Goal: Information Seeking & Learning: Learn about a topic

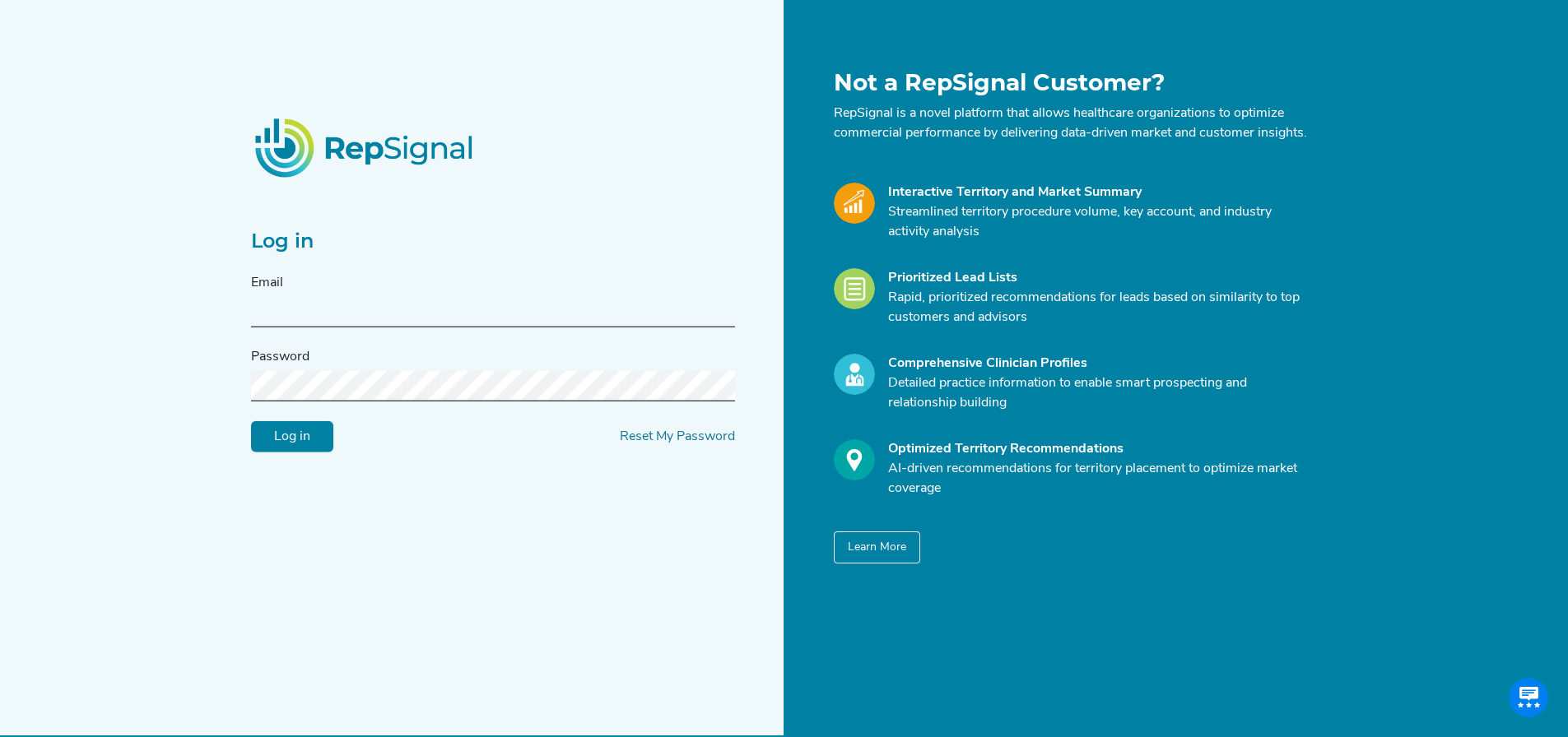
click at [488, 325] on input "text" at bounding box center [493, 312] width 484 height 30
type input "[PERSON_NAME][EMAIL_ADDRESS][PERSON_NAME][DOMAIN_NAME]"
click at [251, 422] on input "Log in" at bounding box center [292, 437] width 83 height 31
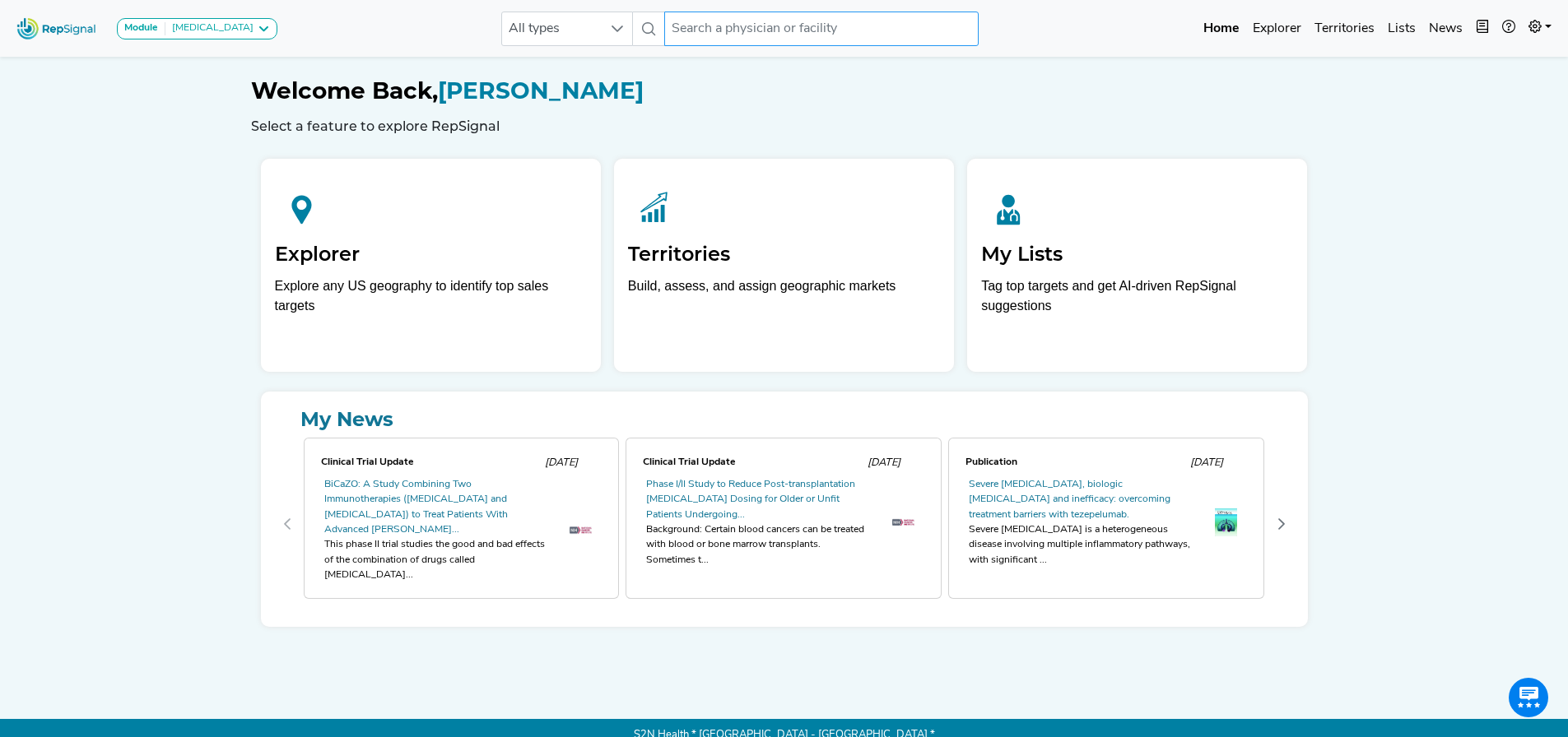
click at [689, 34] on input "text" at bounding box center [822, 28] width 315 height 34
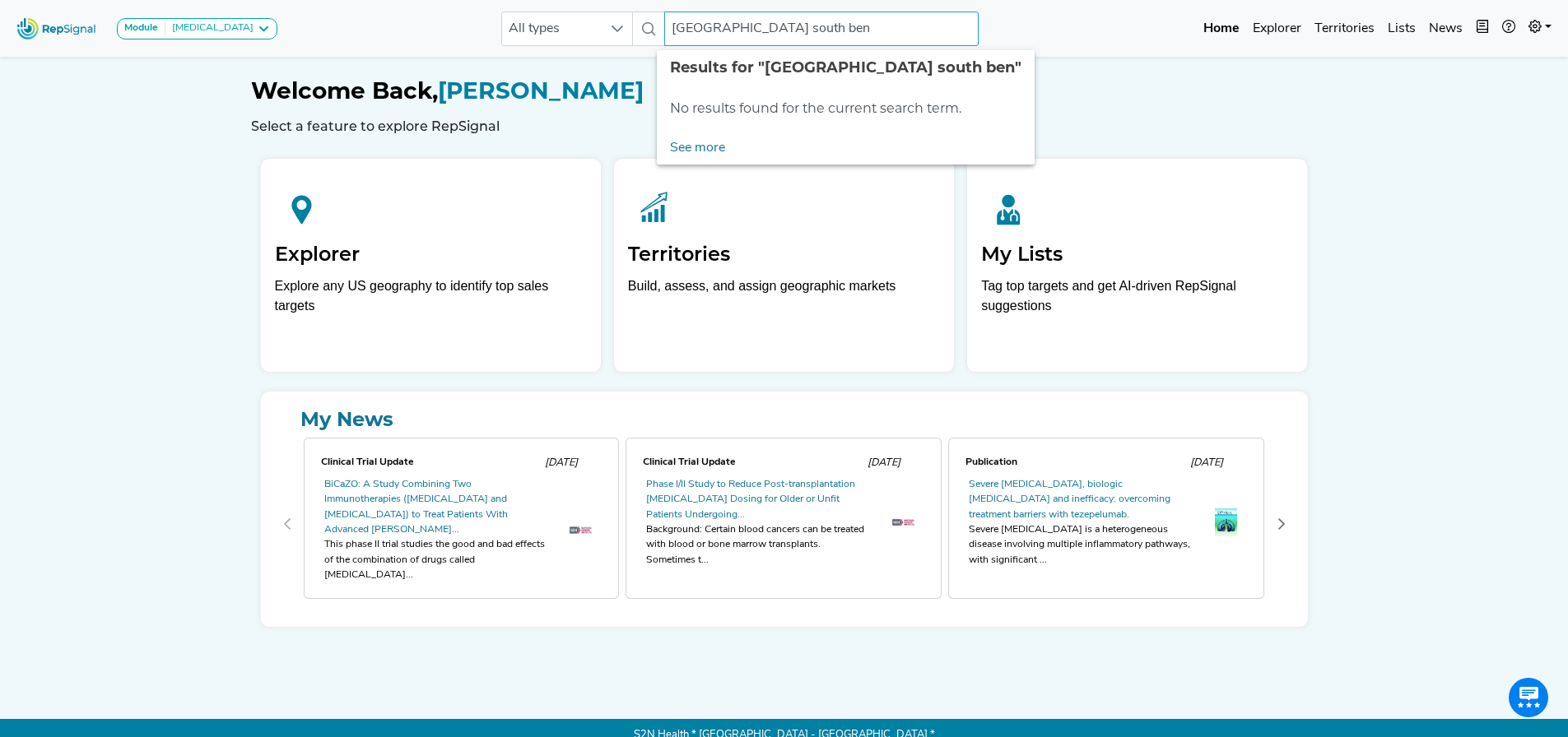
type input "[GEOGRAPHIC_DATA]"
click at [422, 58] on div "Module [MEDICAL_DATA] [MEDICAL_DATA] Disposable Bronchoscope SBRT SPE TTNA [MED…" at bounding box center [784, 375] width 1568 height 752
click at [826, 34] on input "[GEOGRAPHIC_DATA]" at bounding box center [822, 28] width 315 height 34
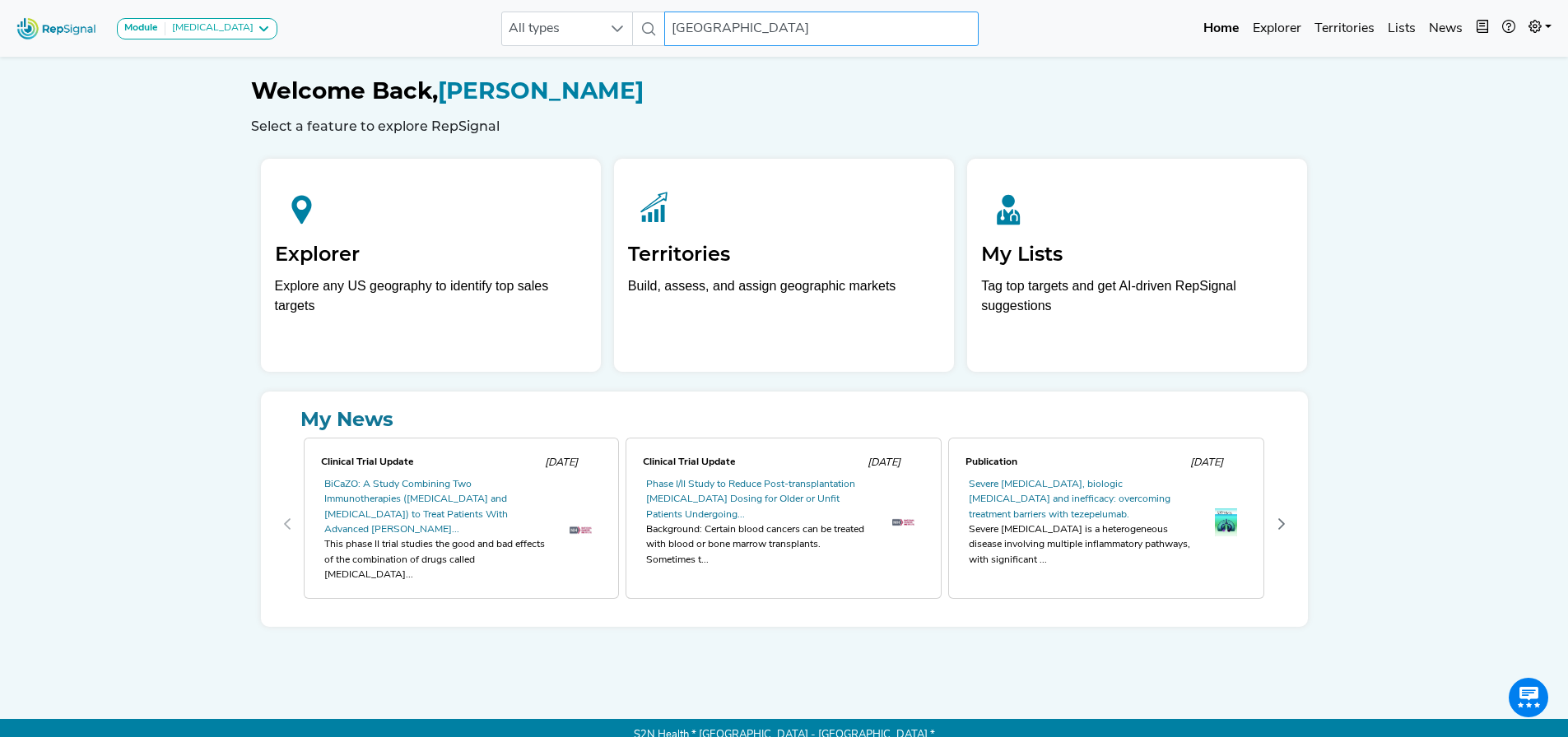
click at [839, 30] on input "[GEOGRAPHIC_DATA]" at bounding box center [822, 28] width 315 height 34
drag, startPoint x: 866, startPoint y: 26, endPoint x: 559, endPoint y: 34, distance: 307.1
click at [559, 34] on div "[GEOGRAPHIC_DATA] [GEOGRAPHIC_DATA] No results found" at bounding box center [740, 28] width 478 height 34
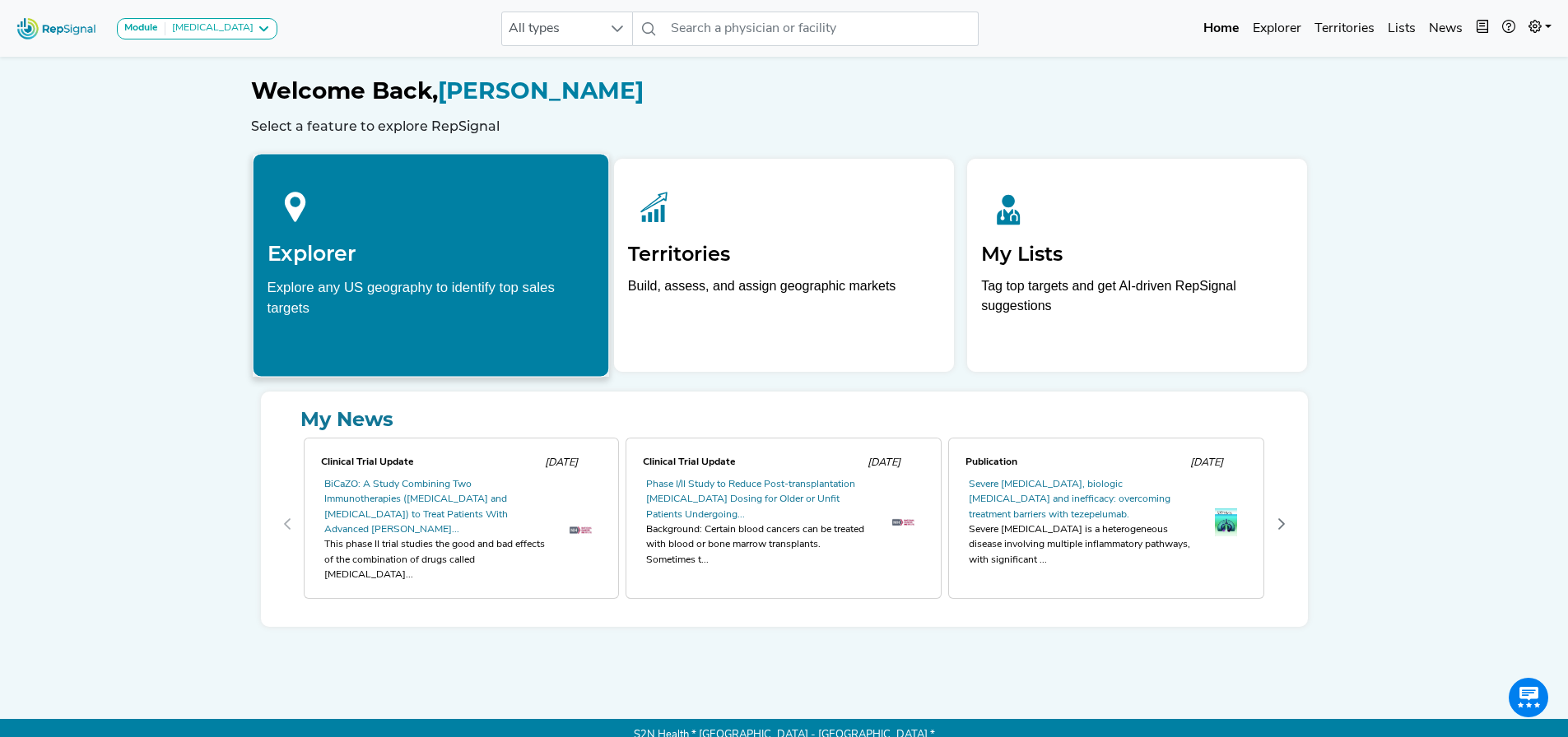
click at [347, 225] on div at bounding box center [430, 204] width 327 height 73
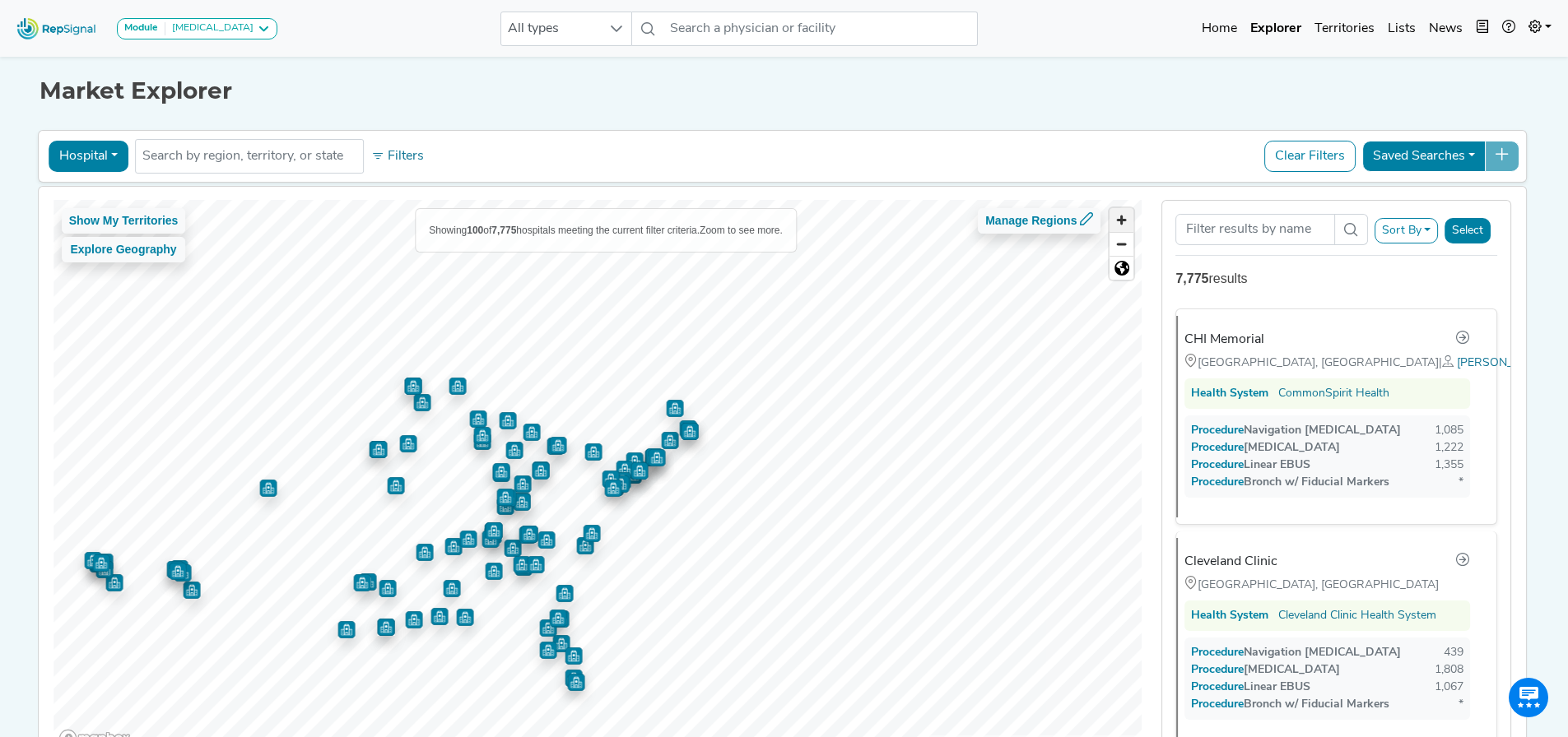
click at [1123, 227] on span "Zoom in" at bounding box center [1121, 220] width 24 height 24
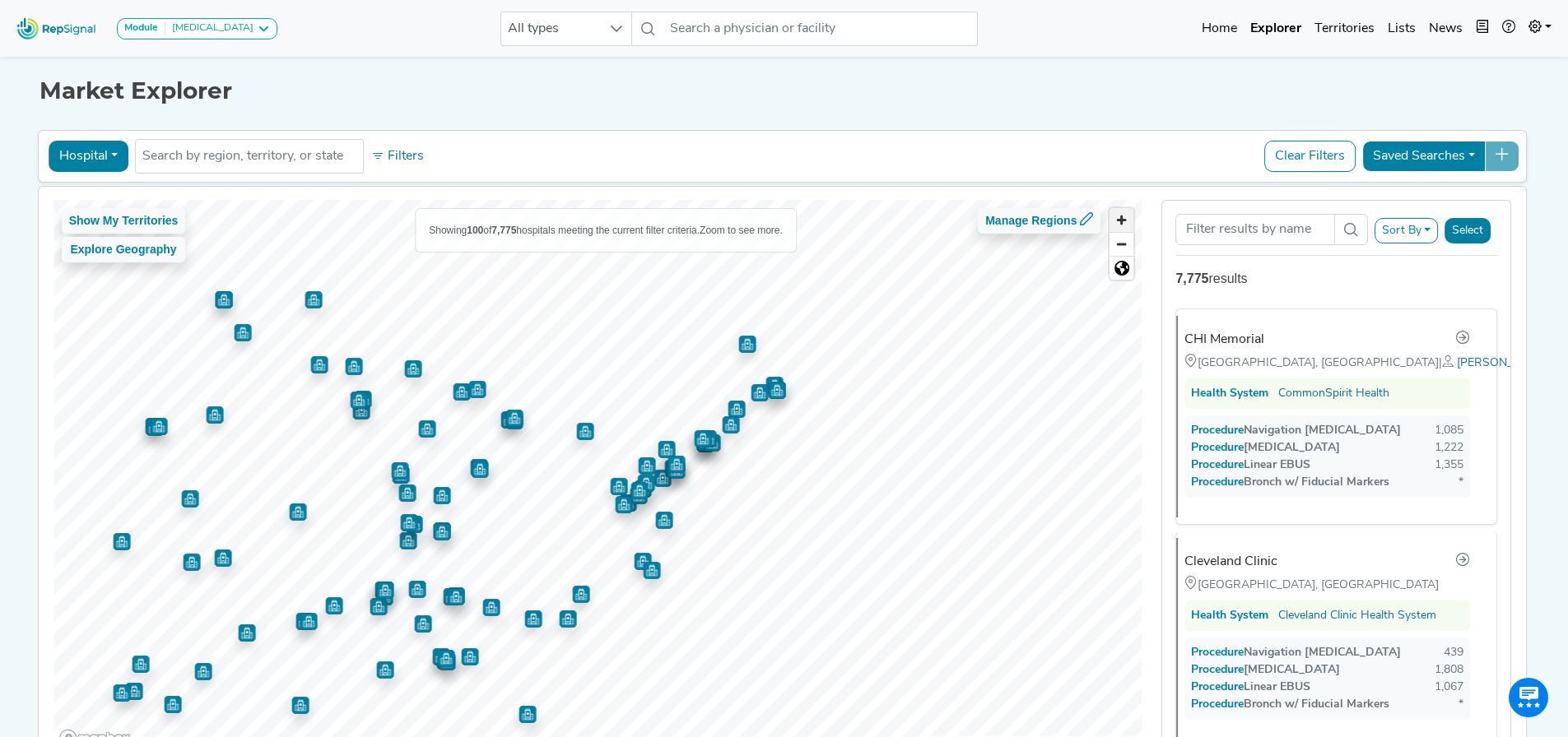
click at [1124, 224] on span "Zoom in" at bounding box center [1121, 220] width 24 height 24
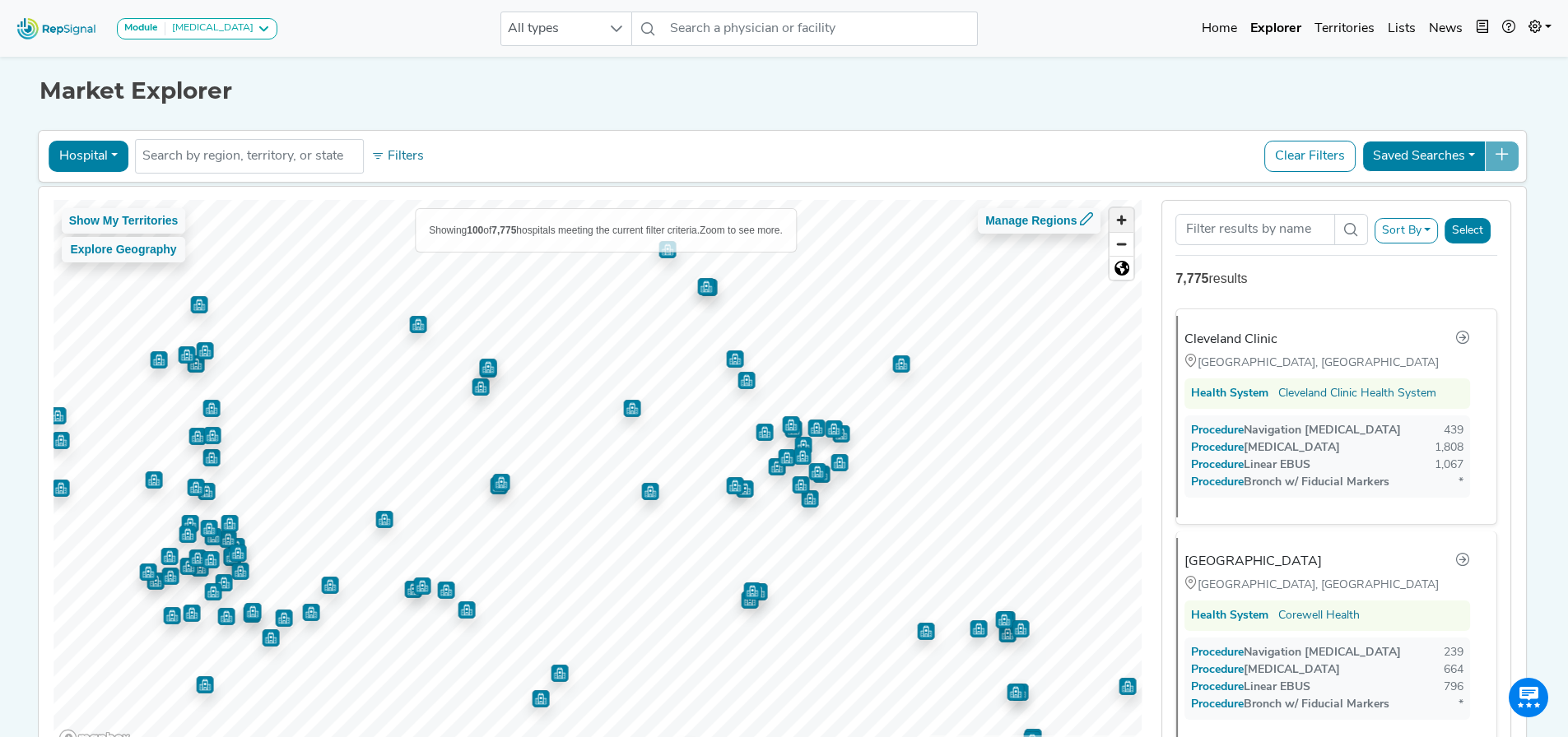
click at [1124, 219] on span "Zoom in" at bounding box center [1121, 220] width 24 height 24
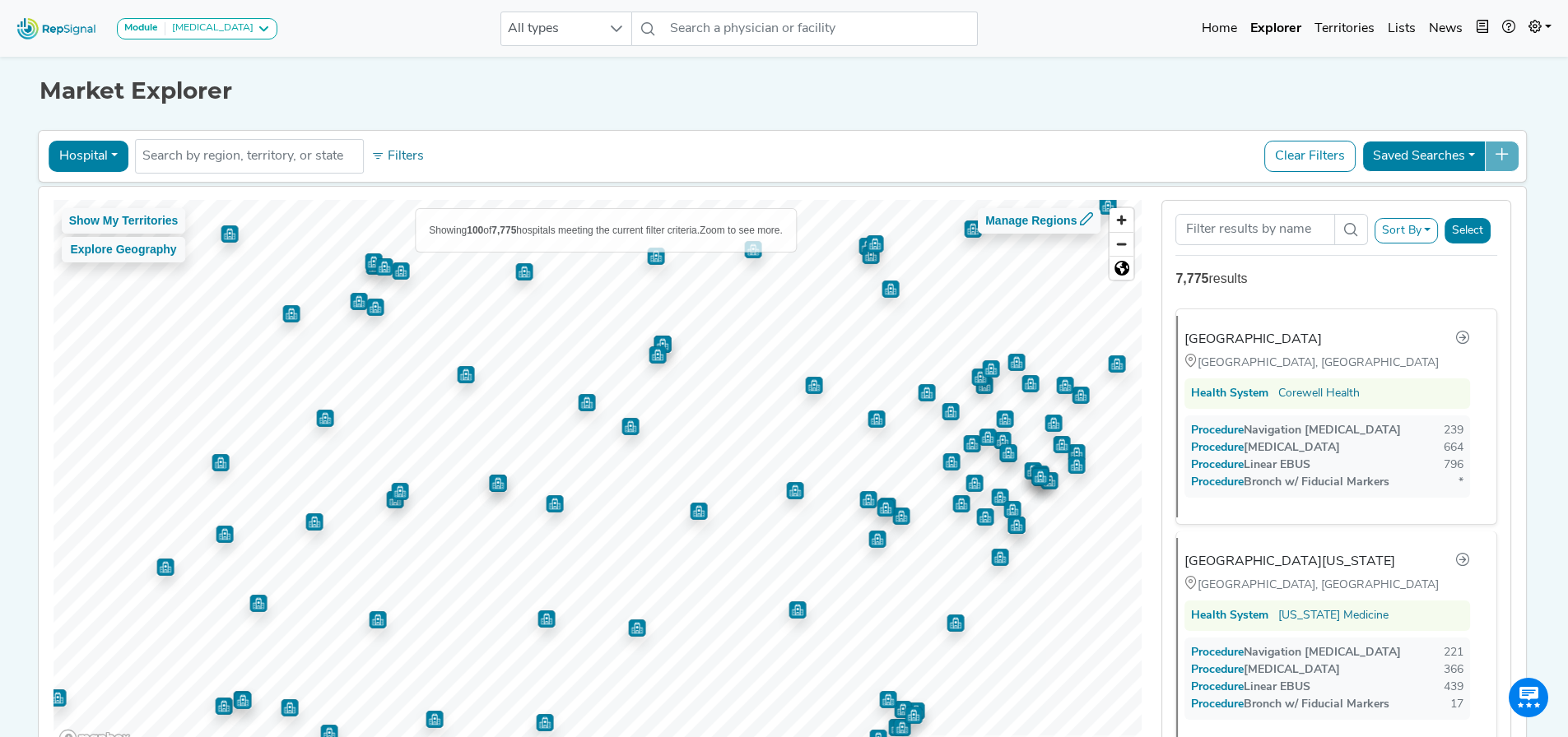
click at [232, 558] on img "Map marker" at bounding box center [223, 707] width 18 height 18
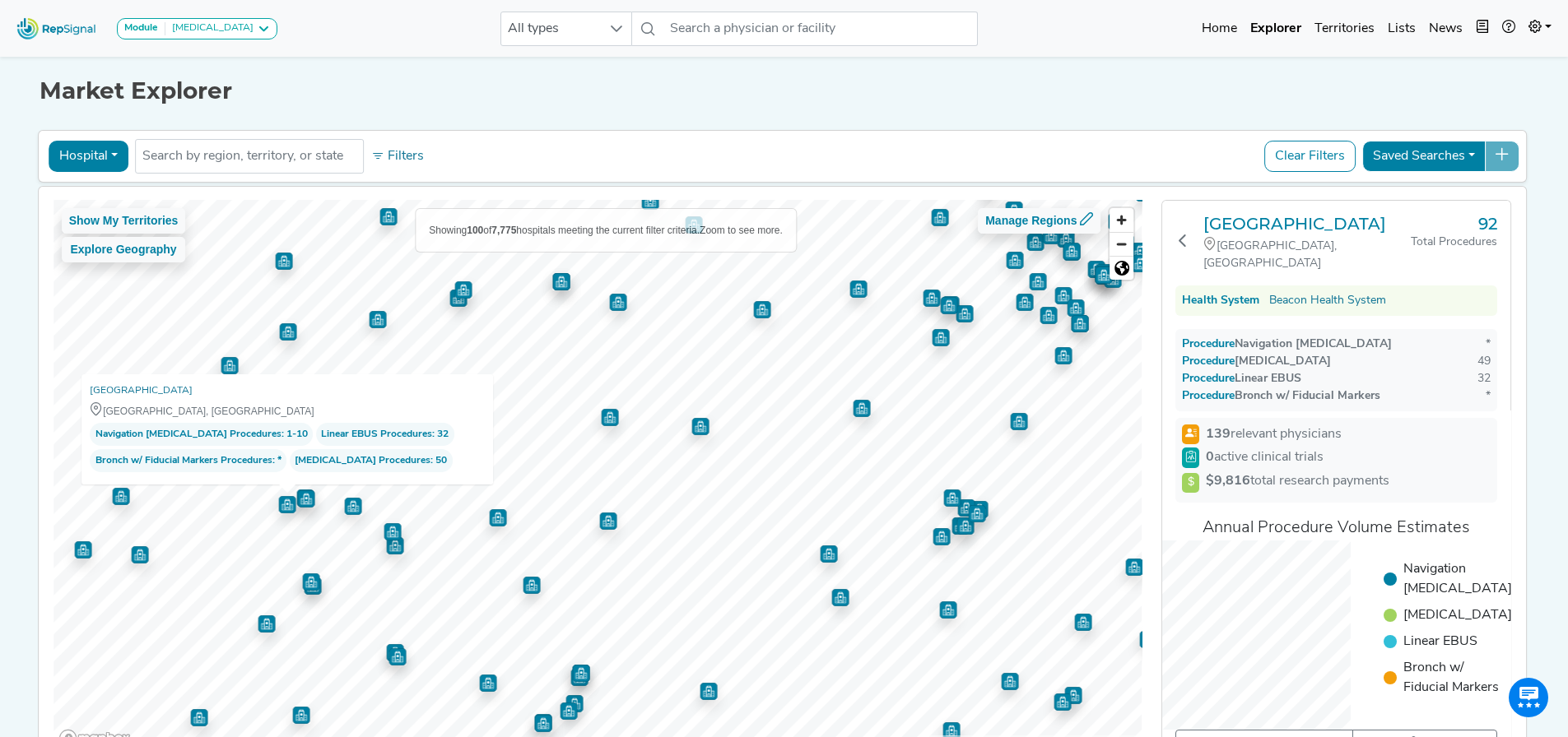
click at [341, 402] on div "[GEOGRAPHIC_DATA], [GEOGRAPHIC_DATA]" at bounding box center [287, 411] width 395 height 18
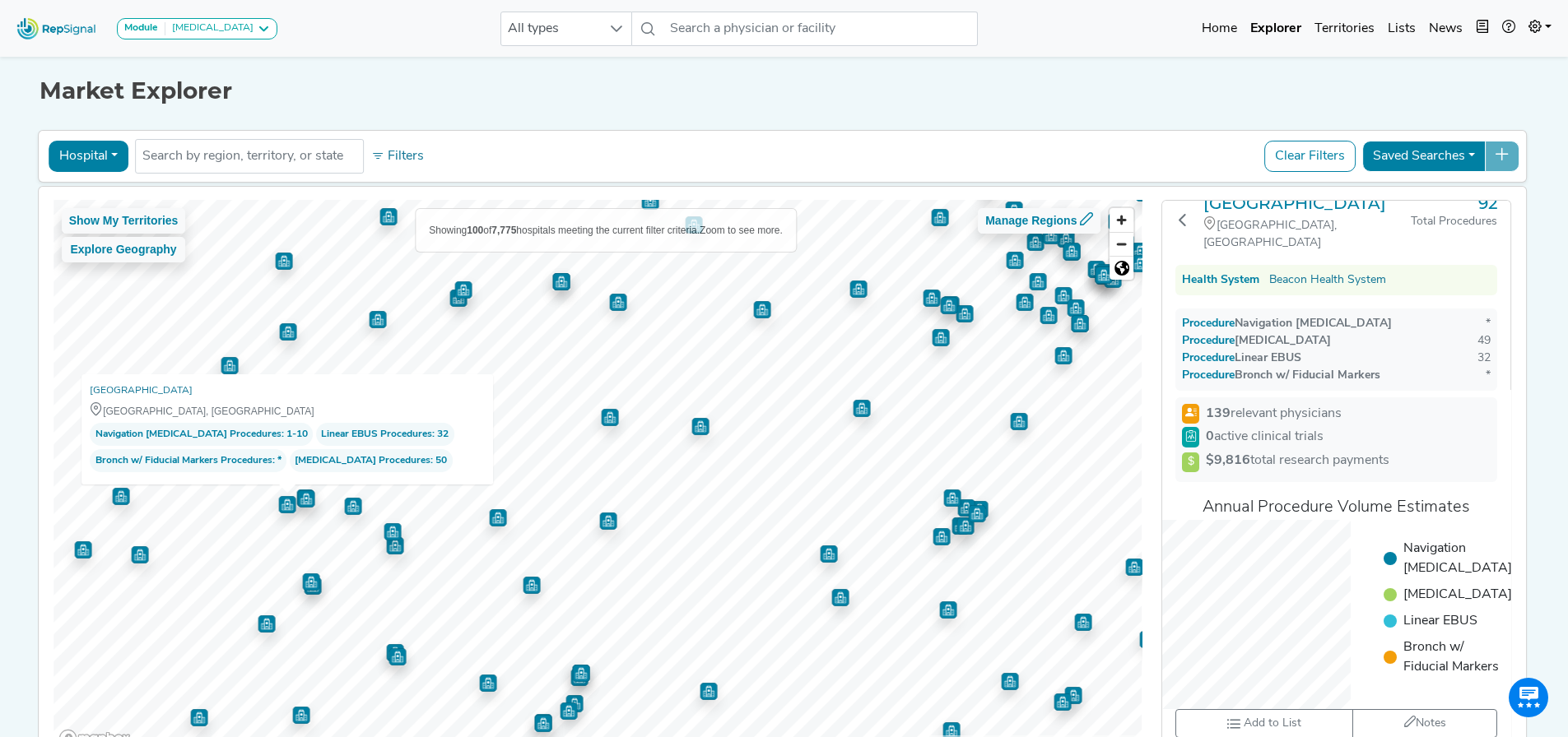
scroll to position [68, 0]
click at [1250, 332] on div "Procedure [MEDICAL_DATA] 49" at bounding box center [1336, 341] width 309 height 18
click at [185, 154] on input "text" at bounding box center [250, 156] width 214 height 20
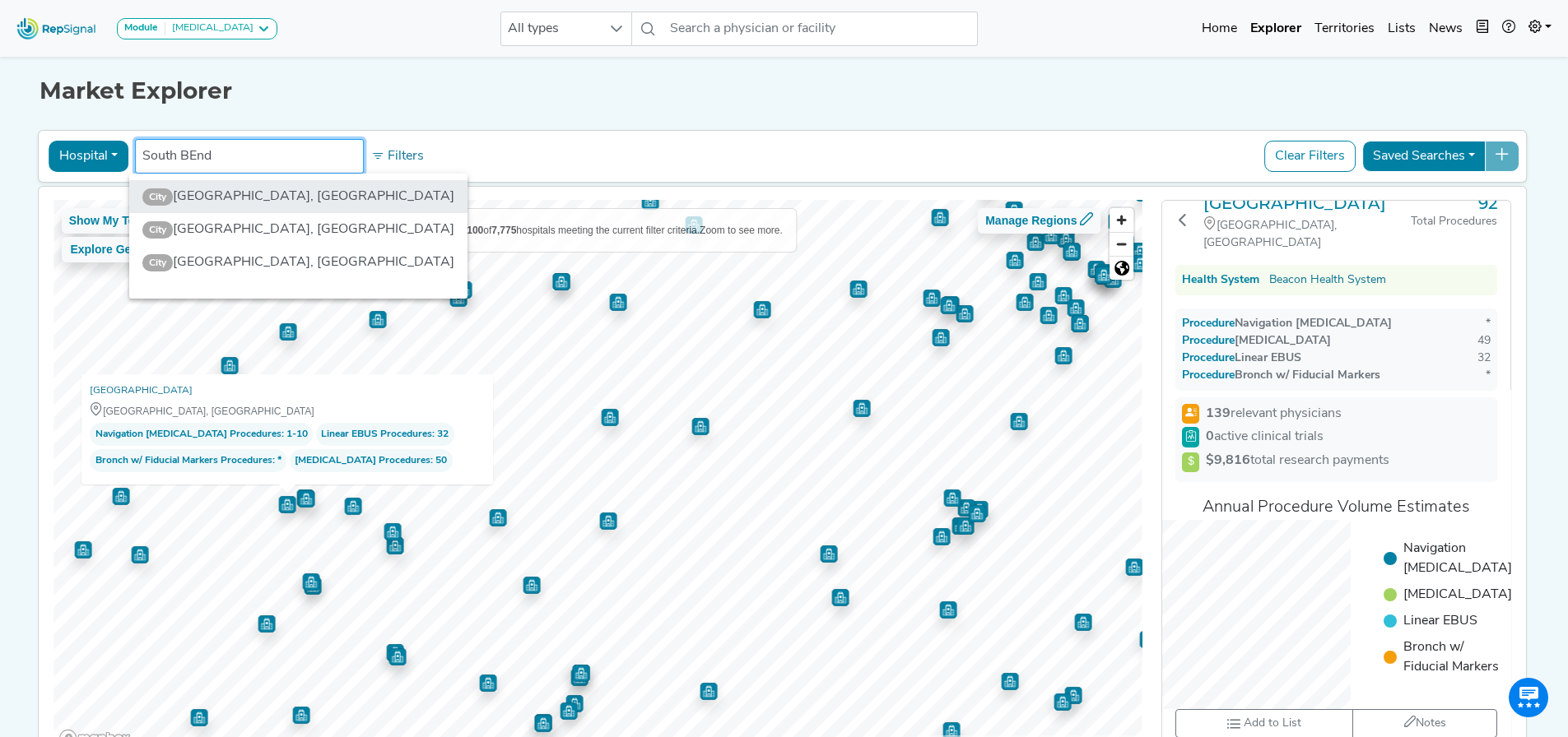
type input "South BEnd"
click at [214, 197] on li "City [GEOGRAPHIC_DATA], [GEOGRAPHIC_DATA]" at bounding box center [298, 196] width 338 height 32
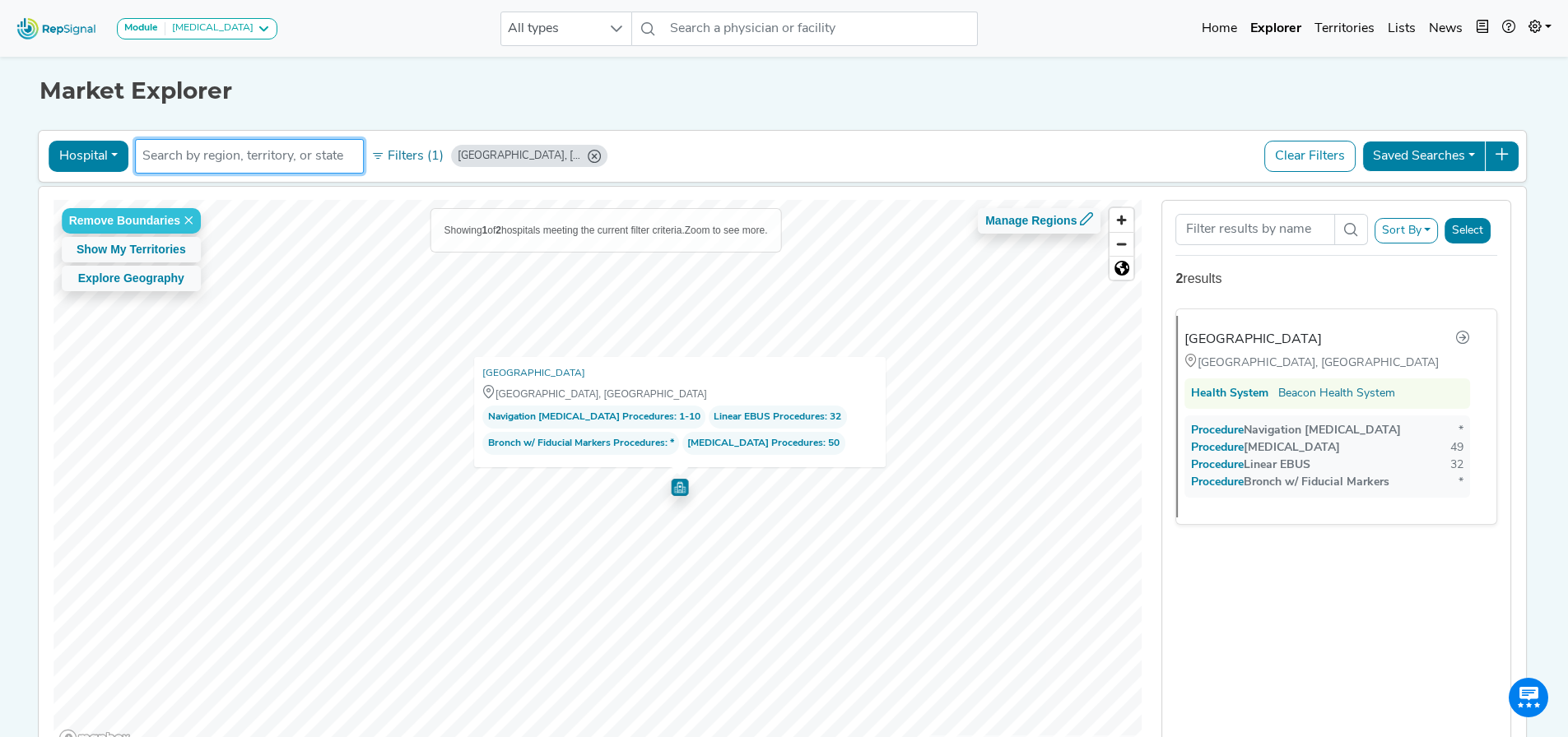
scroll to position [83, 0]
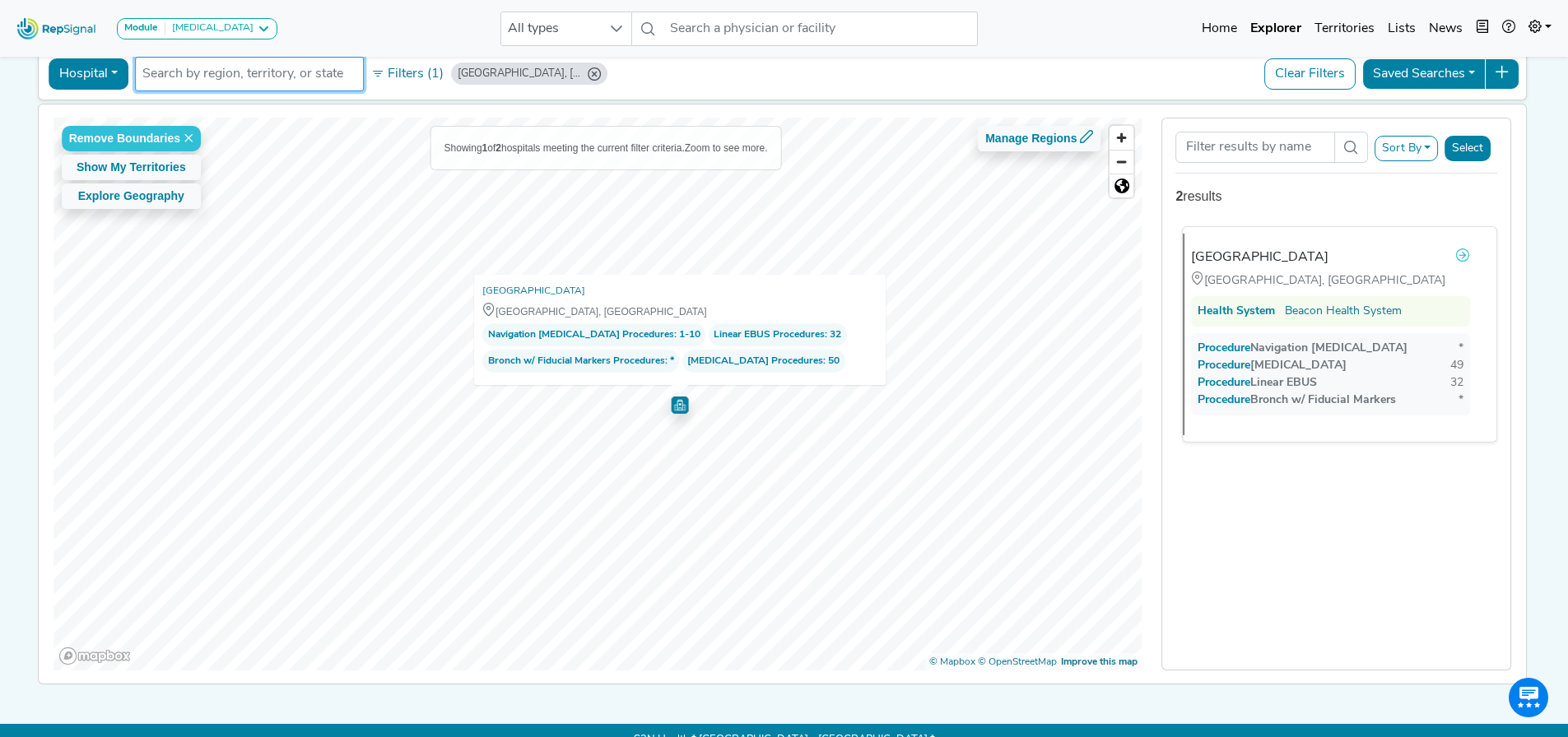
click at [1250, 255] on icon at bounding box center [1462, 255] width 13 height 13
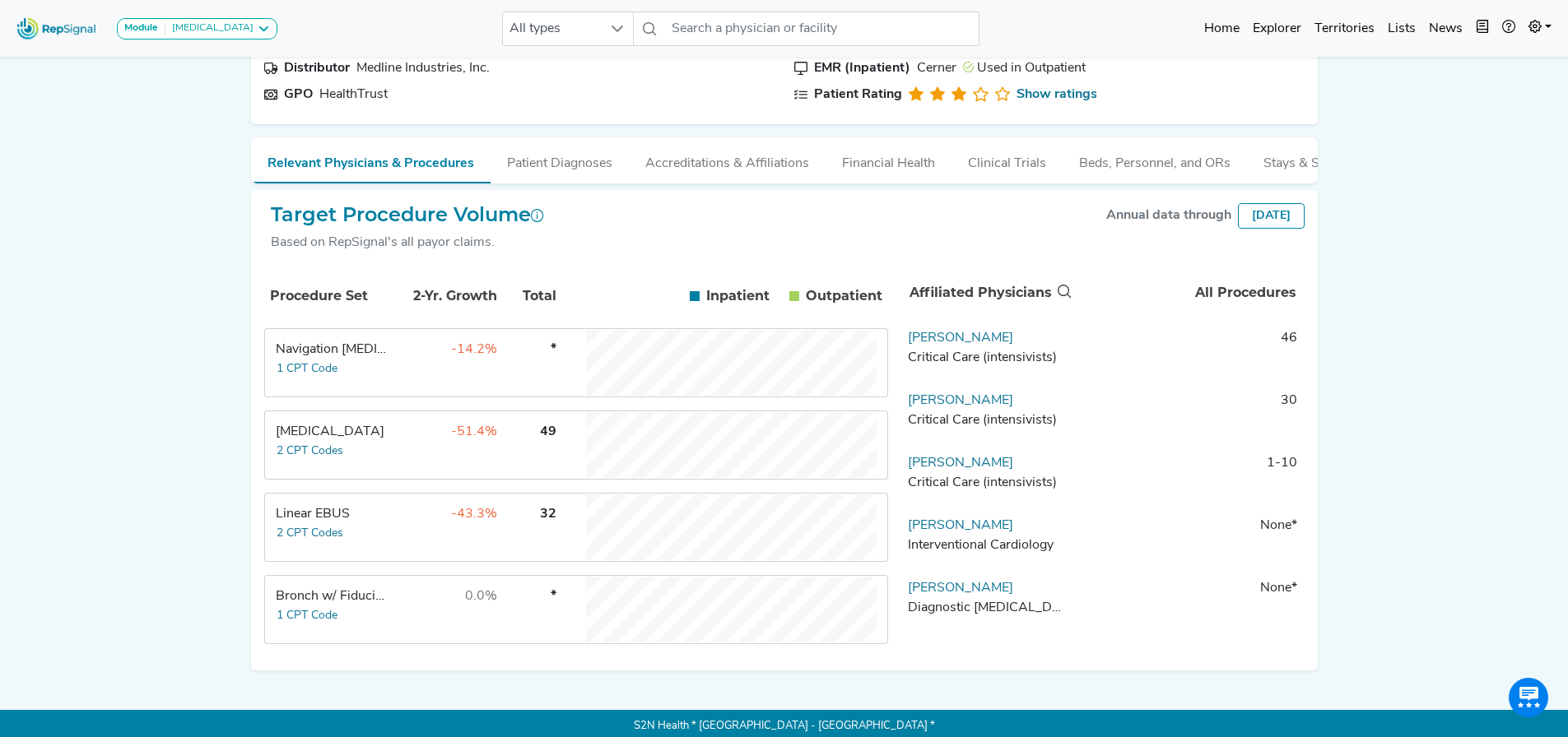
scroll to position [162, 0]
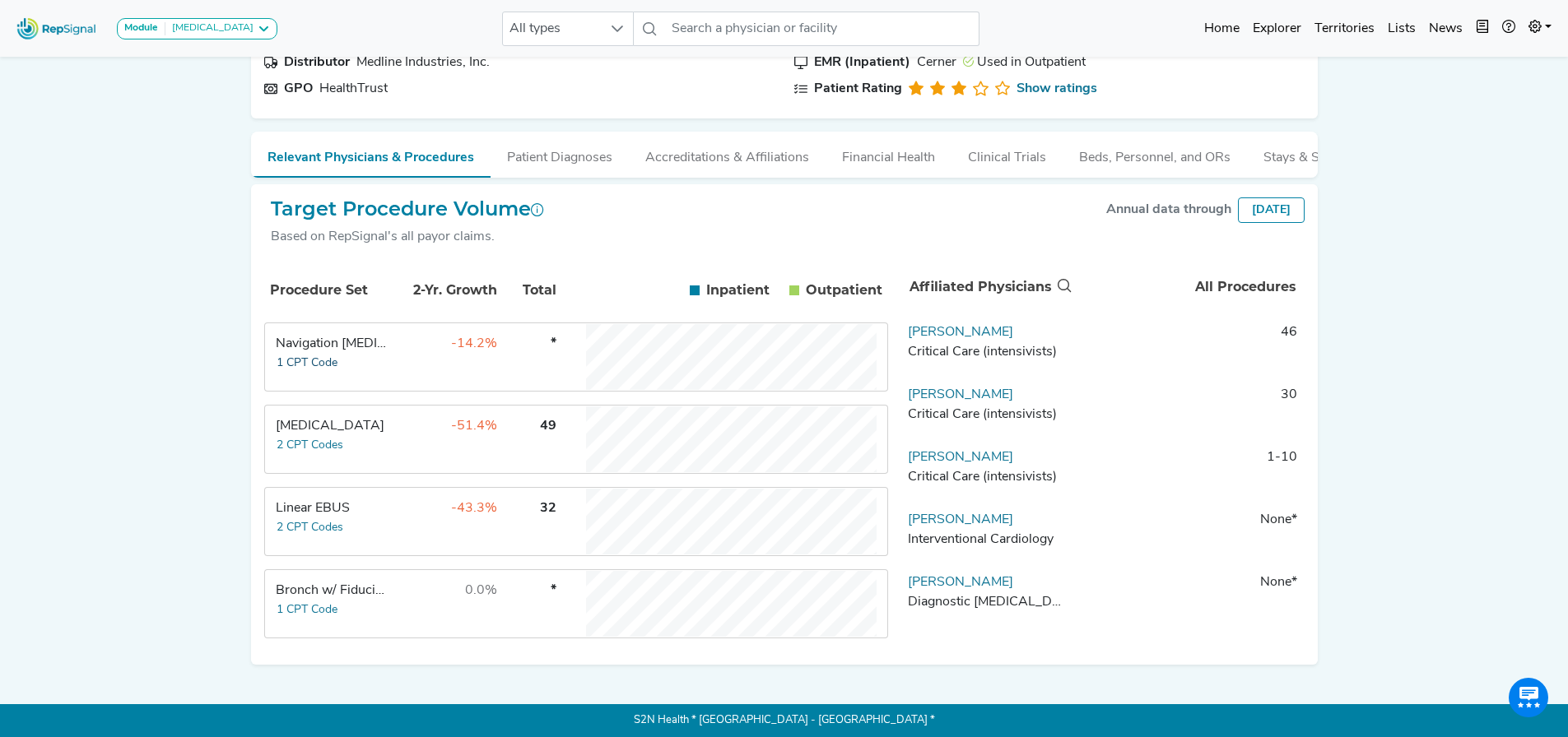
click at [310, 357] on button "1 CPT Code" at bounding box center [307, 363] width 63 height 19
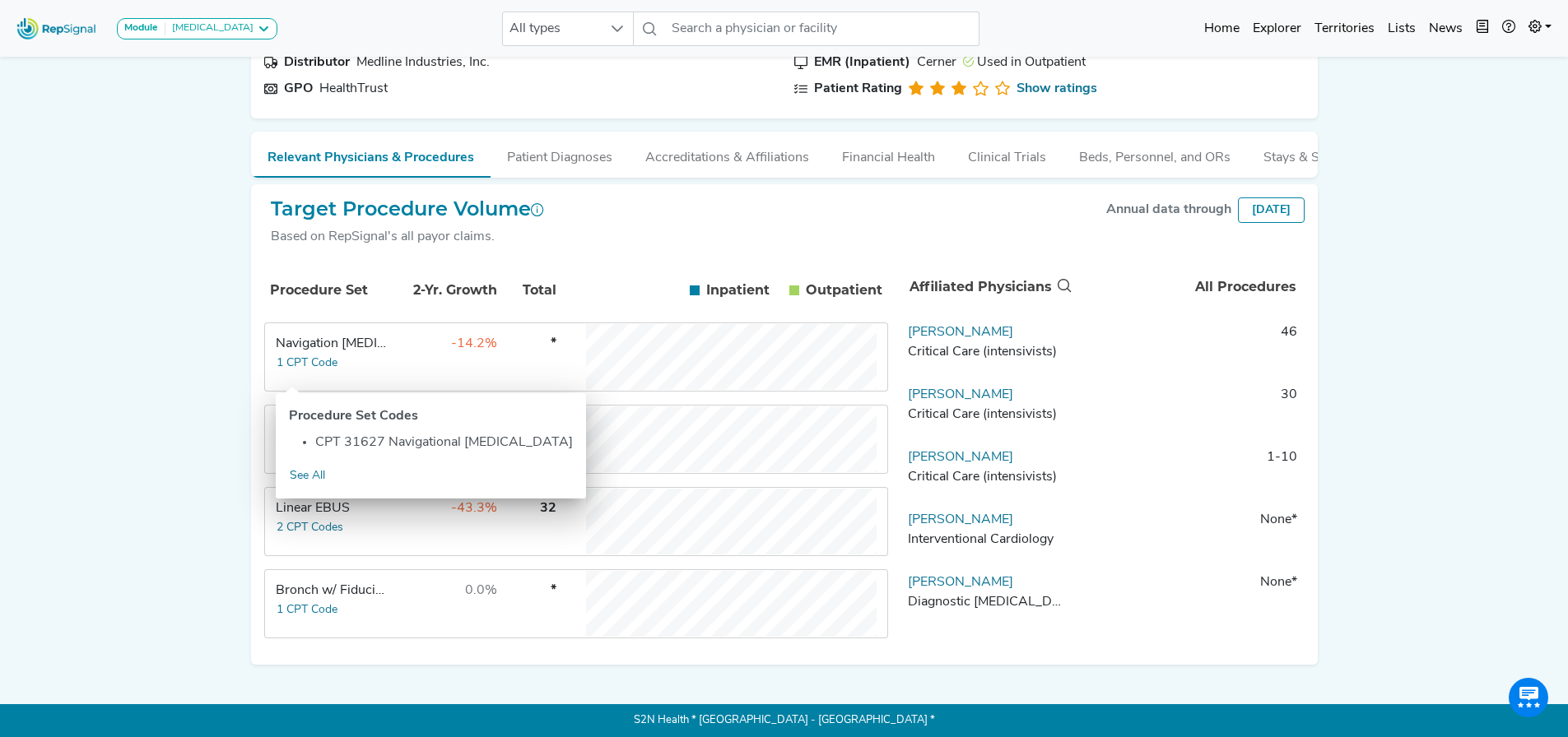
click at [175, 347] on div "Module Bronchoscopy Bronchoscopy Disposable Bronchoscope SBRT SPE TTNA Thoracic…" at bounding box center [784, 294] width 1568 height 886
